Goal: Navigation & Orientation: Find specific page/section

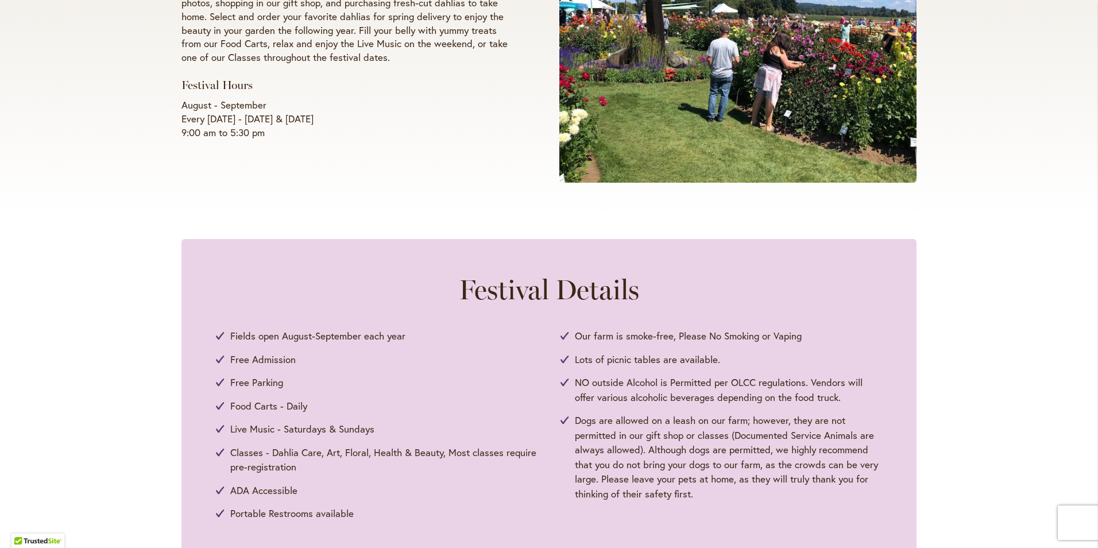
scroll to position [345, 0]
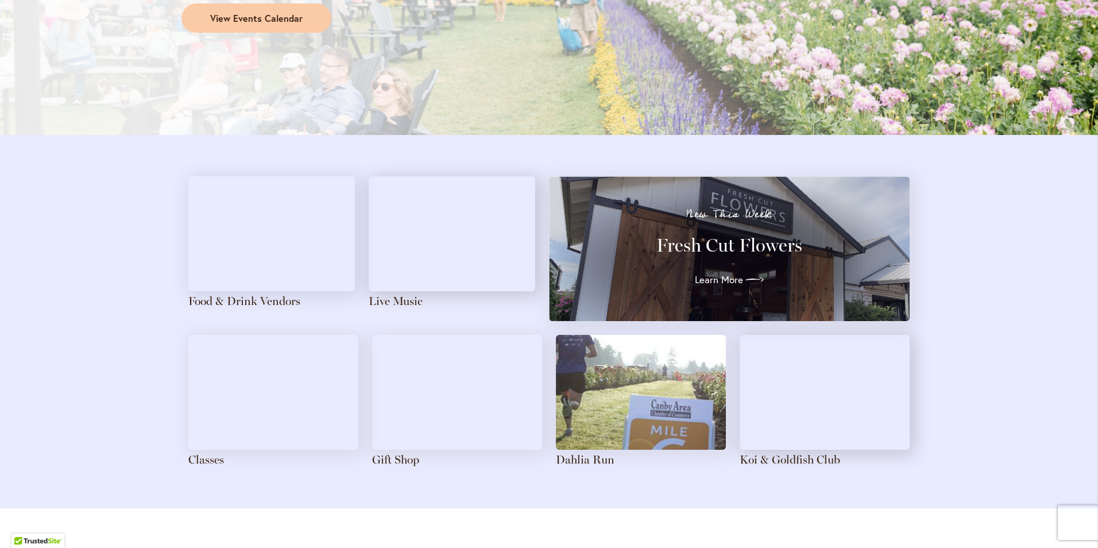
scroll to position [1149, 0]
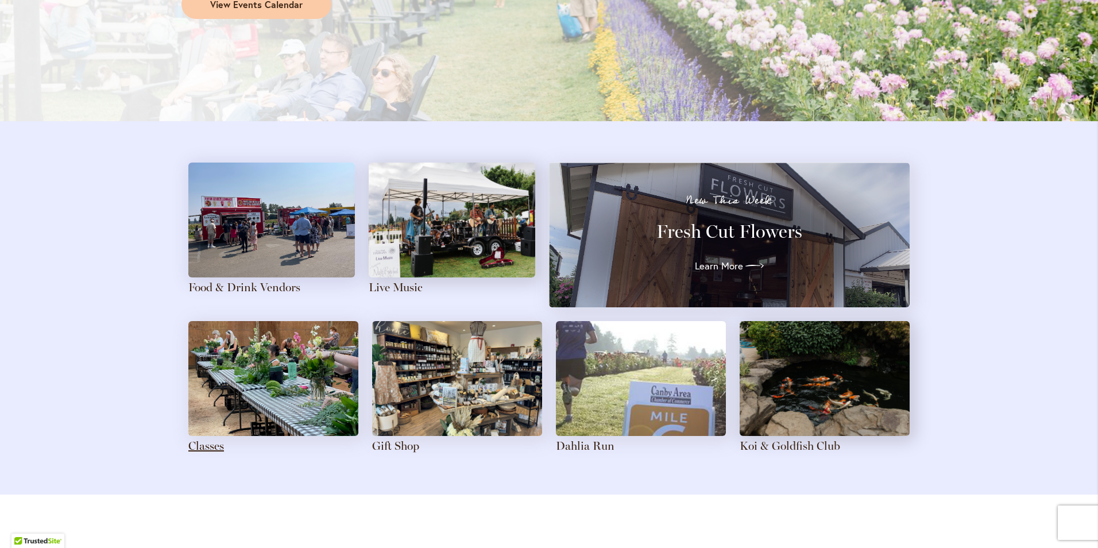
click at [211, 441] on link "Classes" at bounding box center [206, 446] width 36 height 14
click at [400, 446] on link "Gift Shop" at bounding box center [395, 446] width 47 height 14
